Goal: Task Accomplishment & Management: Manage account settings

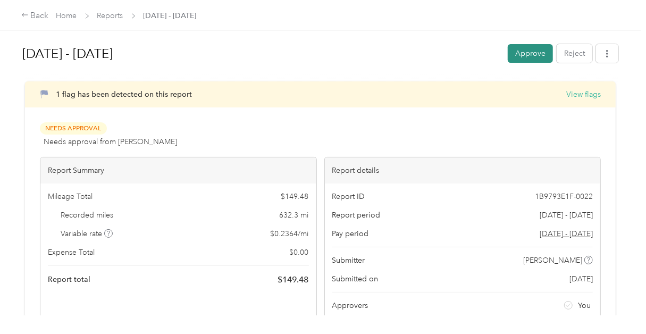
click at [528, 53] on button "Approve" at bounding box center [529, 53] width 45 height 19
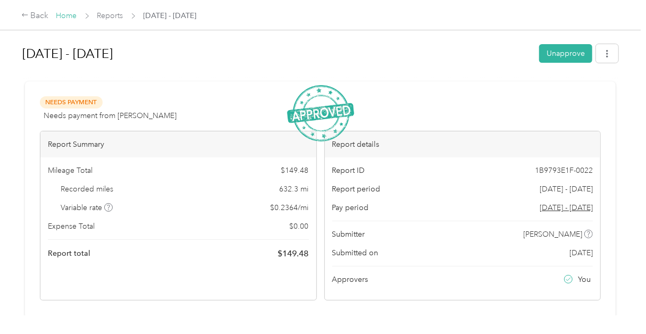
click at [66, 15] on link "Home" at bounding box center [66, 15] width 21 height 9
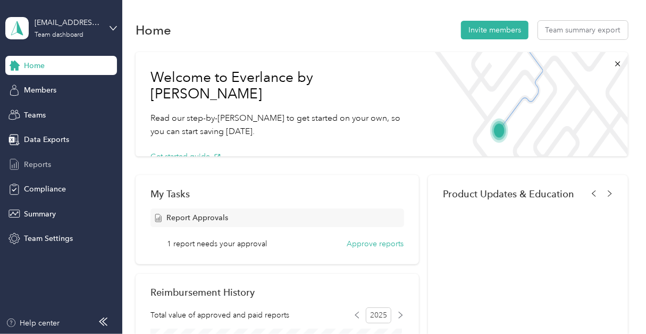
click at [36, 163] on span "Reports" at bounding box center [37, 164] width 27 height 11
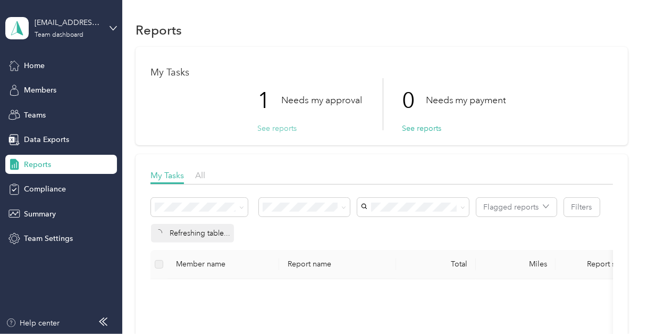
click at [275, 128] on button "See reports" at bounding box center [276, 128] width 39 height 11
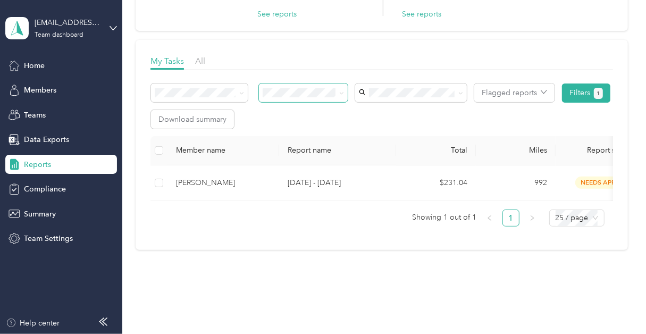
scroll to position [148, 0]
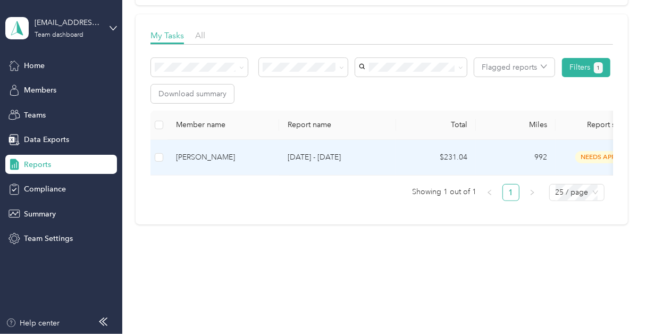
click at [224, 151] on div "[PERSON_NAME]" at bounding box center [223, 157] width 95 height 12
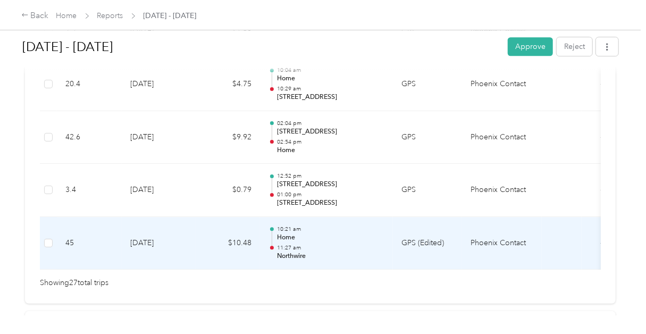
scroll to position [1541, 0]
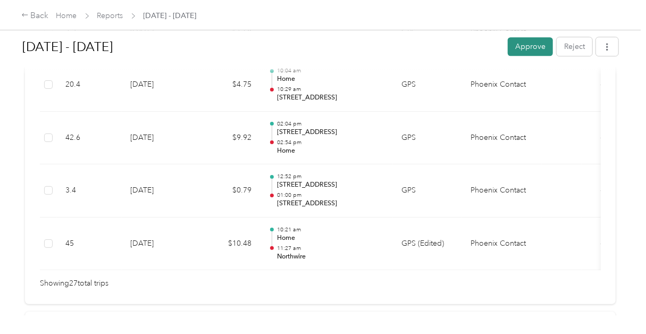
click at [529, 43] on button "Approve" at bounding box center [529, 46] width 45 height 19
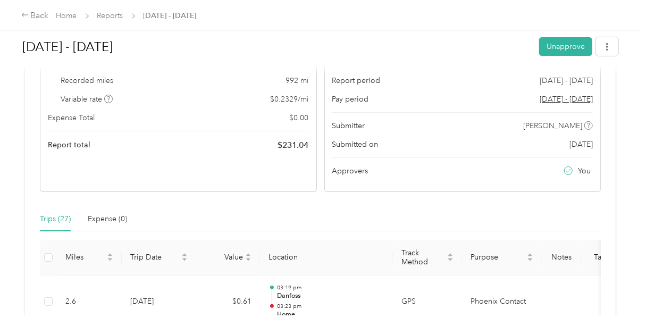
scroll to position [106, 0]
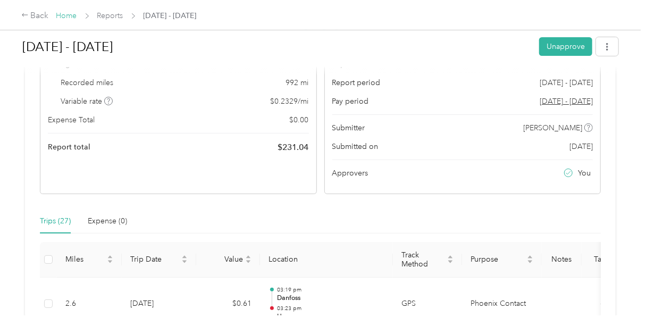
click at [62, 15] on link "Home" at bounding box center [66, 15] width 21 height 9
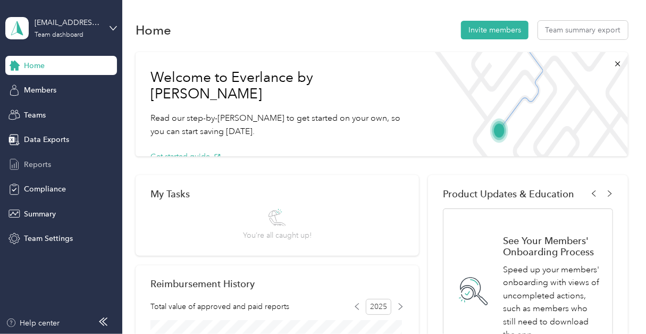
click at [39, 162] on span "Reports" at bounding box center [37, 164] width 27 height 11
